Goal: Information Seeking & Learning: Learn about a topic

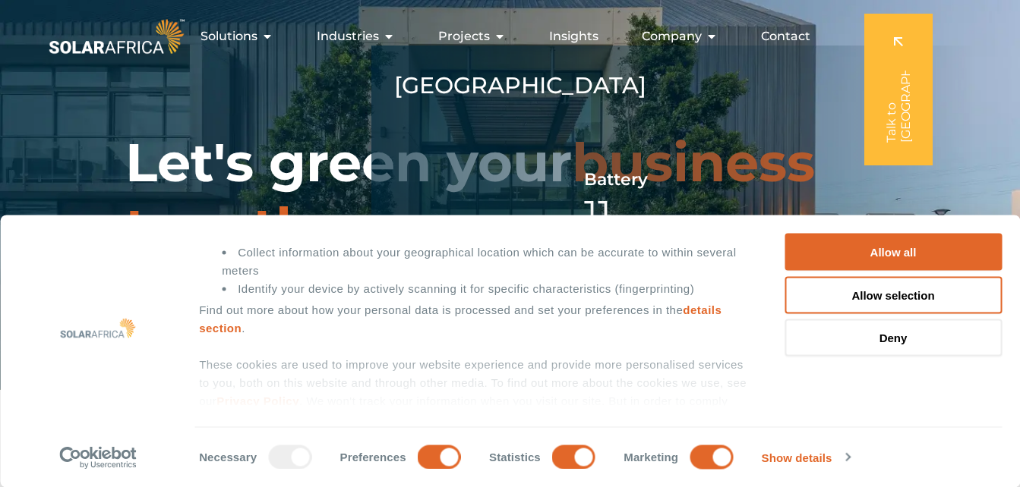
scroll to position [208, 0]
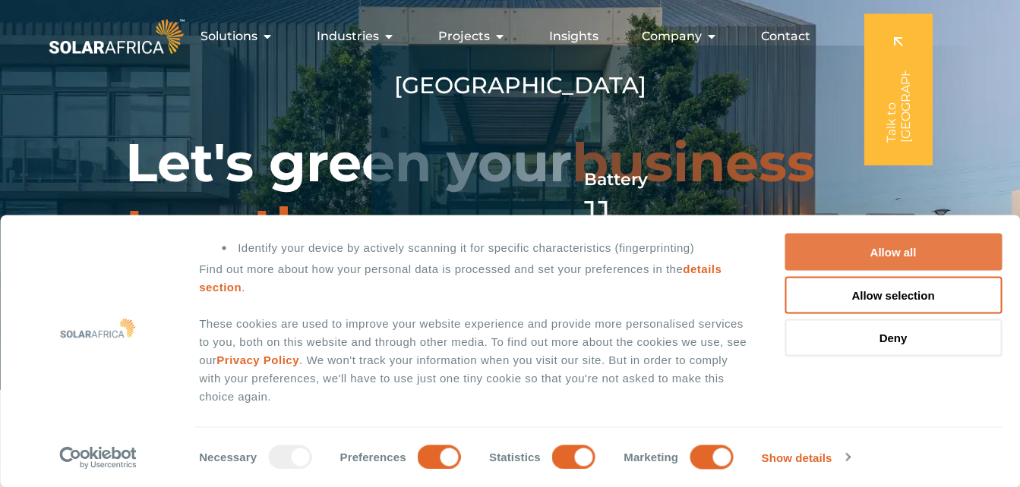
click at [499, 252] on button "Allow all" at bounding box center [892, 252] width 217 height 37
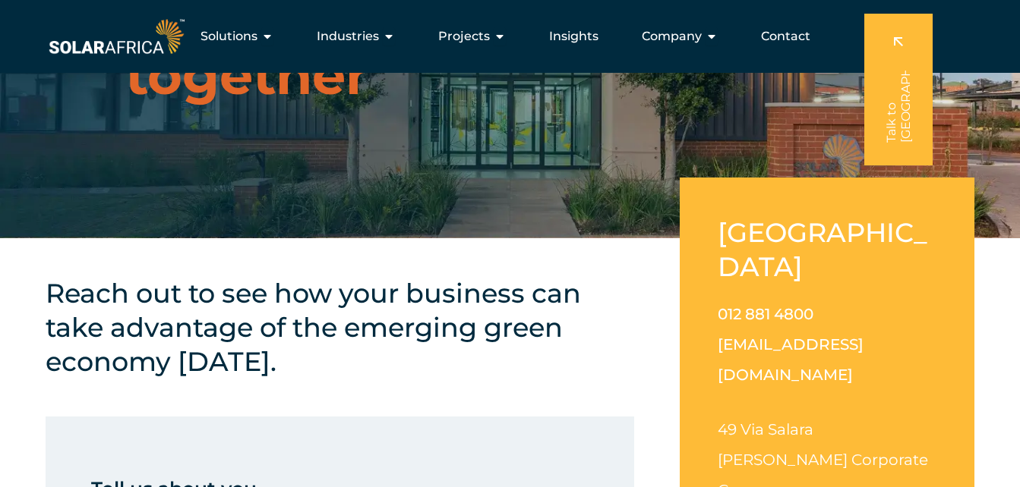
scroll to position [0, 0]
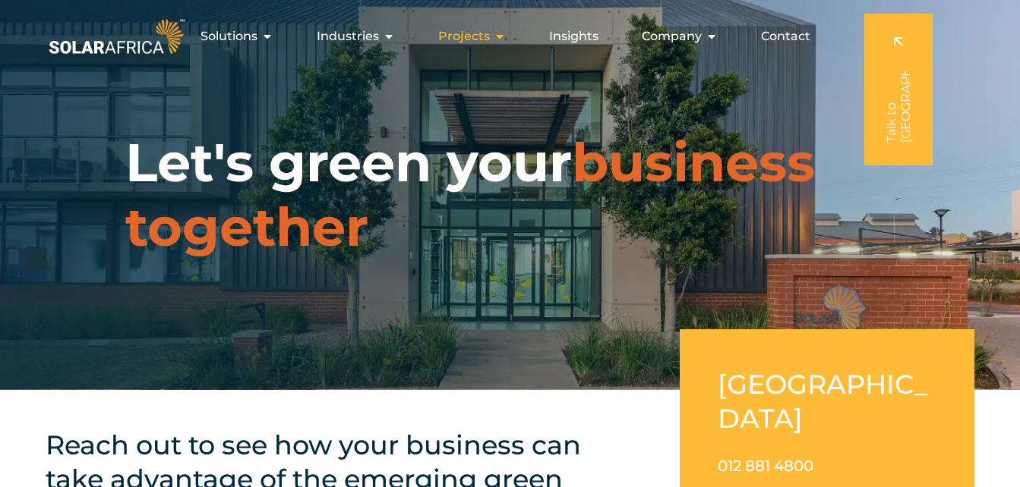
click at [499, 37] on icon "Menu" at bounding box center [500, 36] width 12 height 12
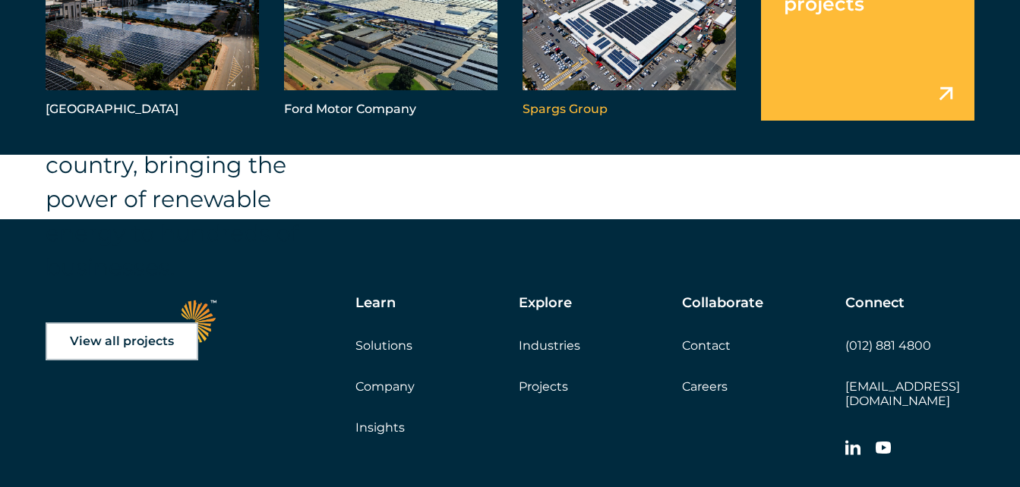
scroll to position [2430, 0]
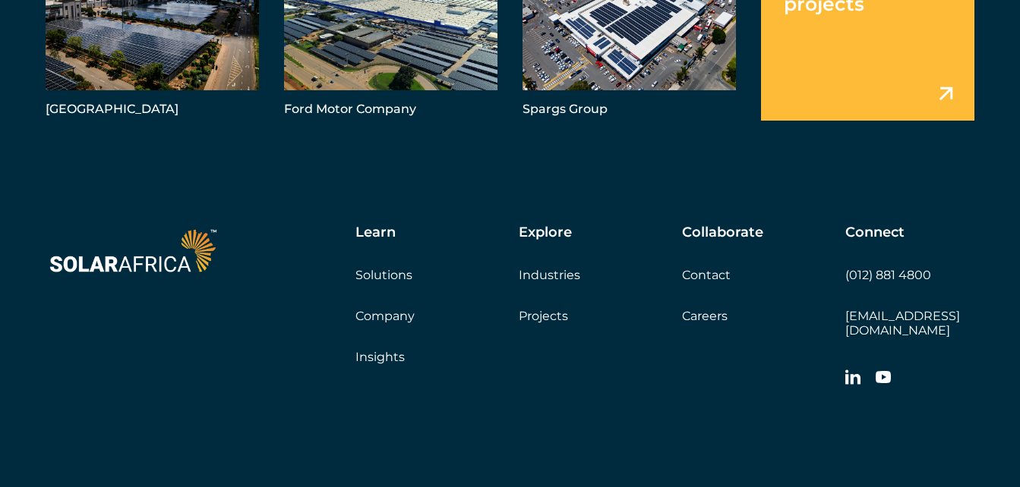
click at [499, 318] on link "Projects" at bounding box center [543, 316] width 49 height 14
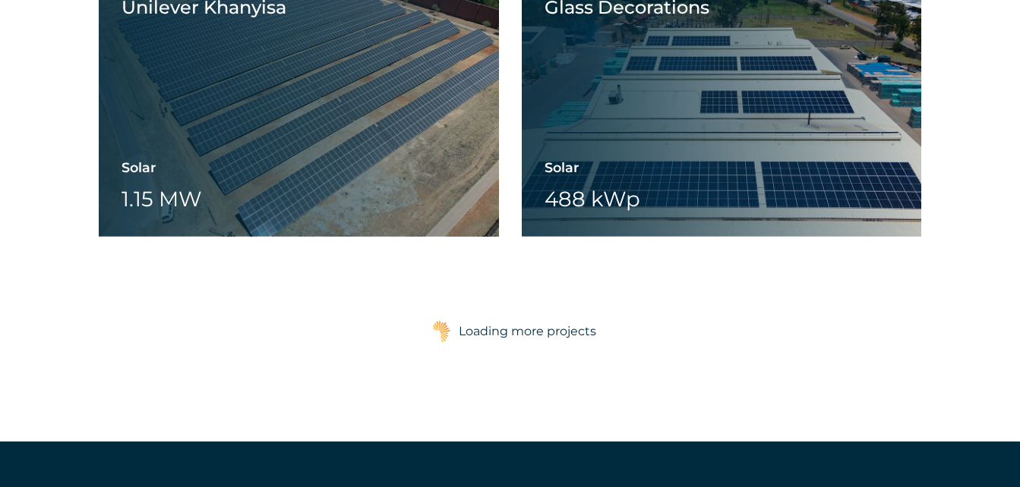
scroll to position [2506, 0]
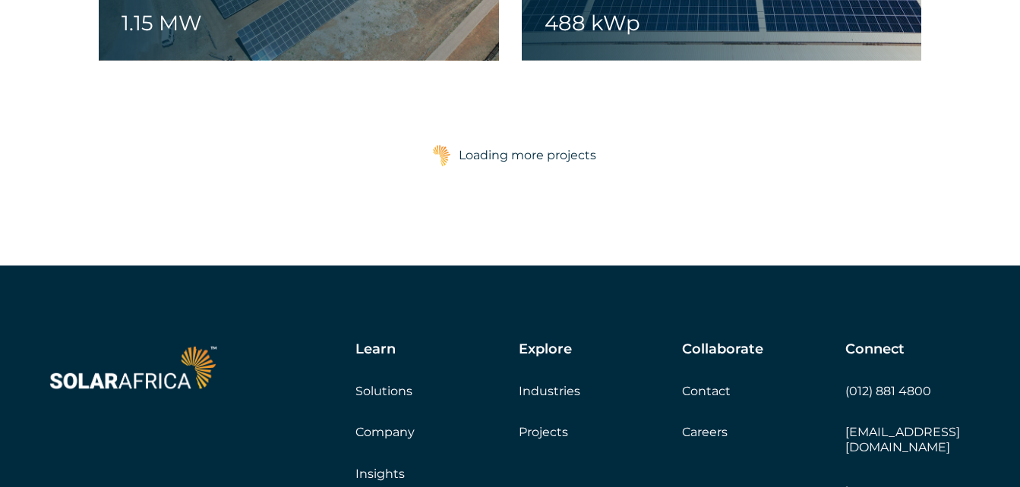
click at [532, 156] on div "Loading more projects" at bounding box center [527, 155] width 137 height 30
click at [451, 157] on div at bounding box center [441, 156] width 34 height 38
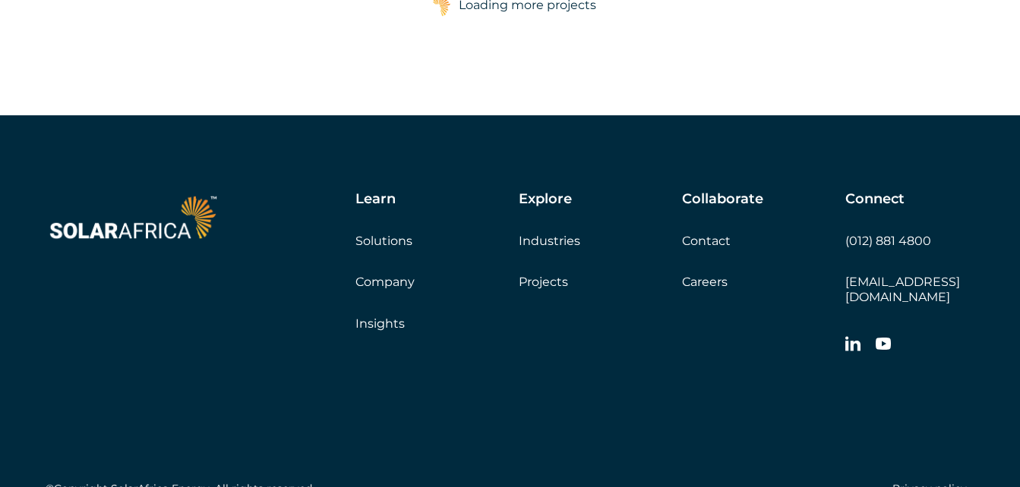
scroll to position [3812, 0]
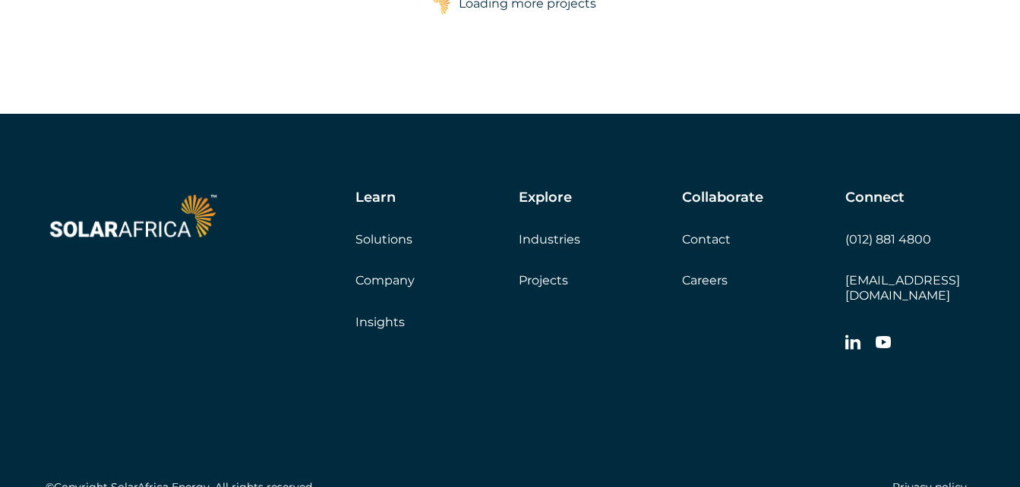
click at [708, 280] on link "Careers" at bounding box center [705, 280] width 46 height 14
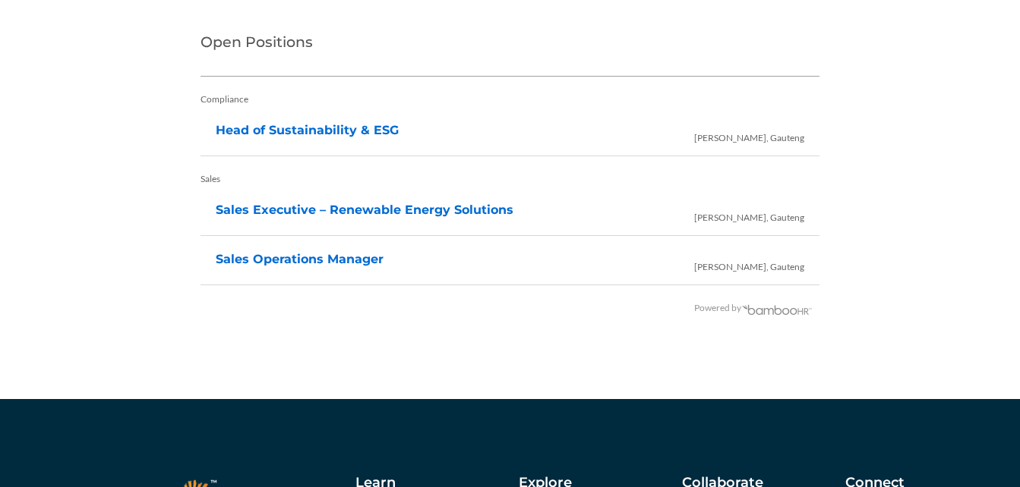
scroll to position [3189, 0]
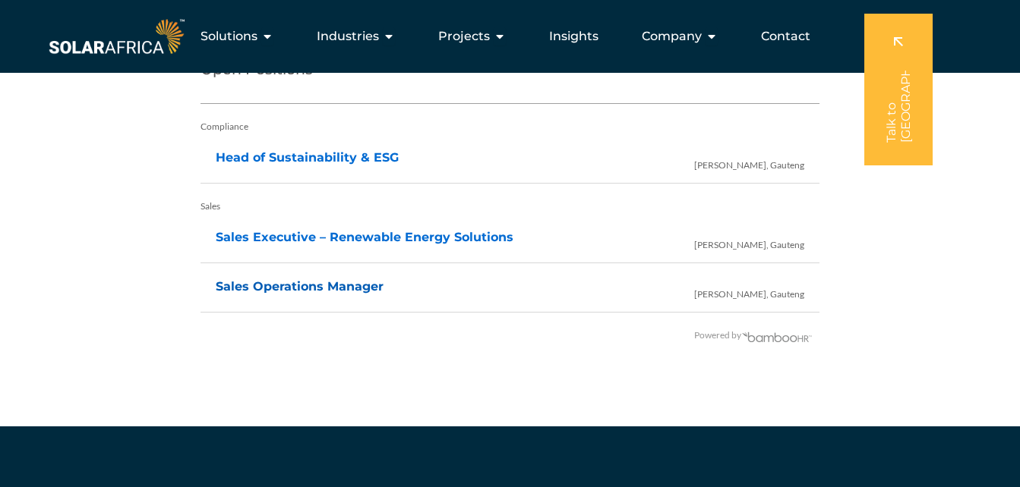
click at [329, 285] on link "Sales Operations Manager" at bounding box center [300, 286] width 168 height 14
click at [425, 239] on link "Sales Executive – Renewable Energy Solutions" at bounding box center [365, 237] width 298 height 14
drag, startPoint x: 549, startPoint y: 20, endPoint x: 942, endPoint y: 64, distance: 395.0
click at [977, 59] on div "Solutions Close Solutions Open Solutions Pick your solution Solar Energy Wheeli…" at bounding box center [510, 36] width 1020 height 73
